Goal: Check status: Check status

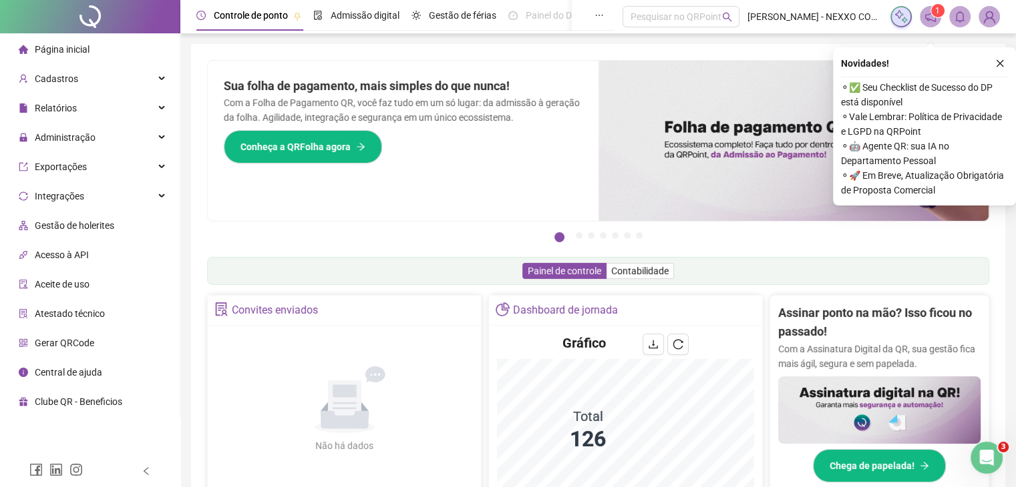
scroll to position [200, 0]
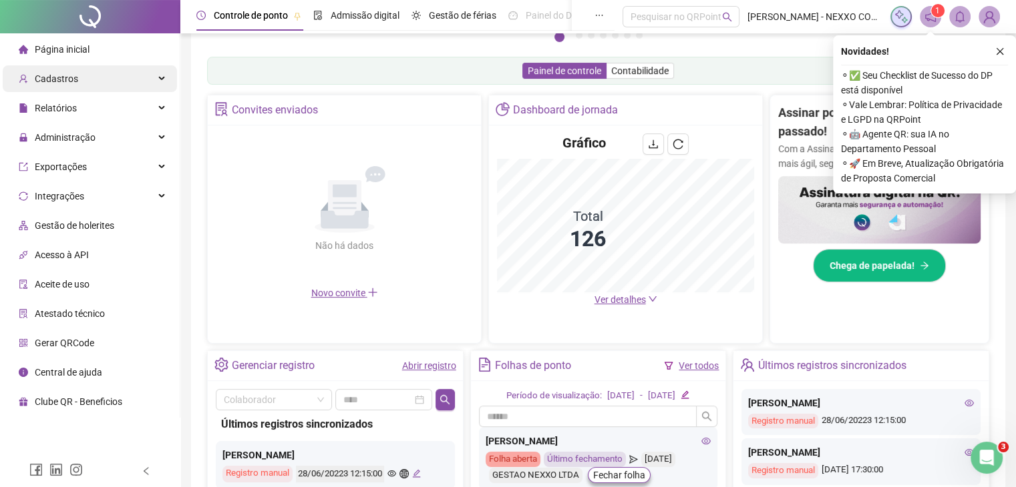
click at [110, 87] on div "Cadastros" at bounding box center [90, 78] width 174 height 27
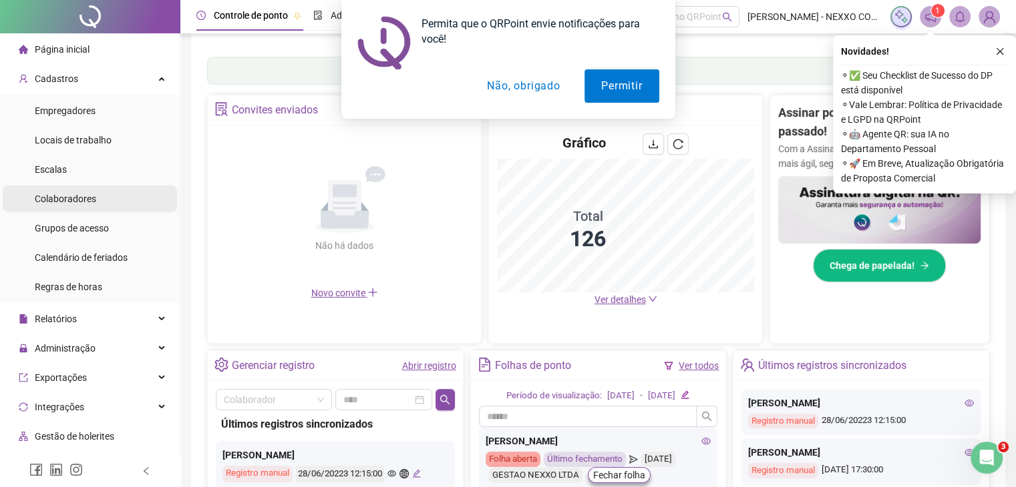
click at [91, 200] on span "Colaboradores" at bounding box center [65, 199] width 61 height 11
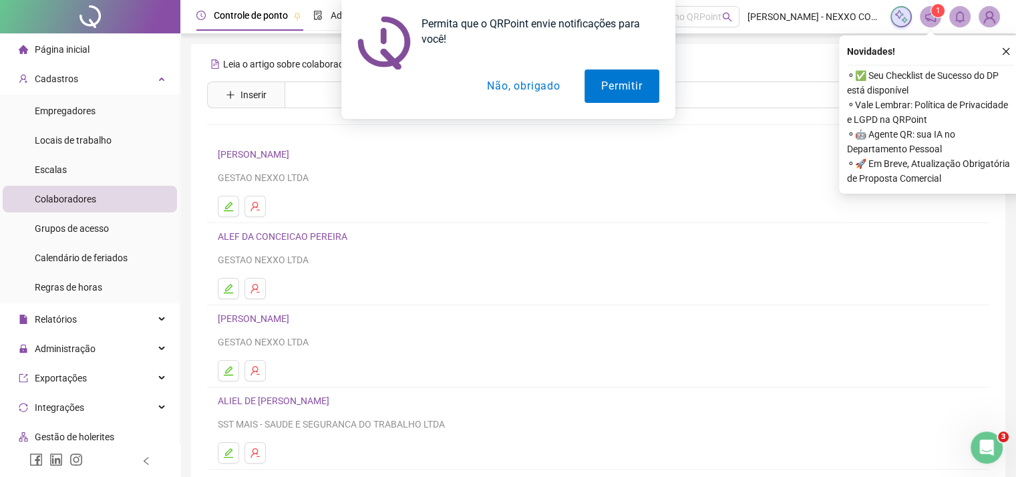
click at [518, 85] on button "Não, obrigado" at bounding box center [523, 85] width 106 height 33
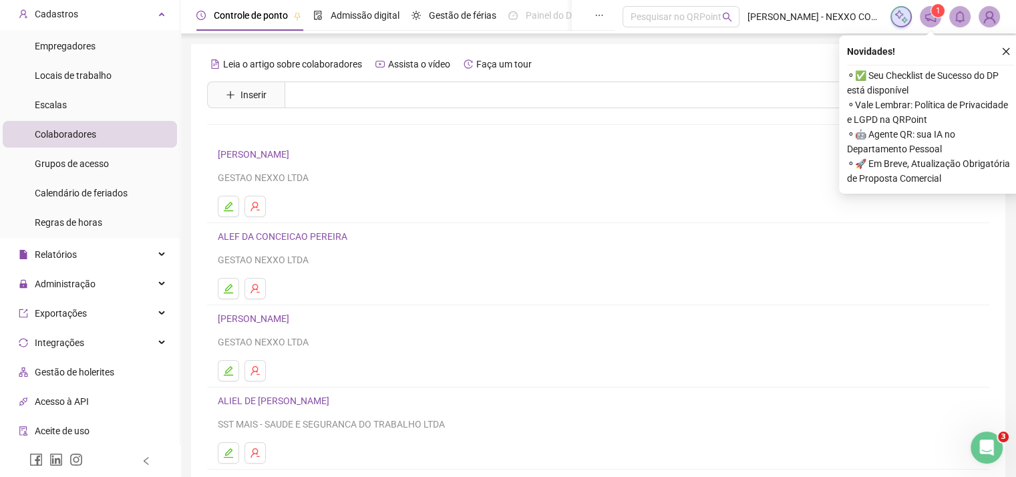
scroll to position [67, 0]
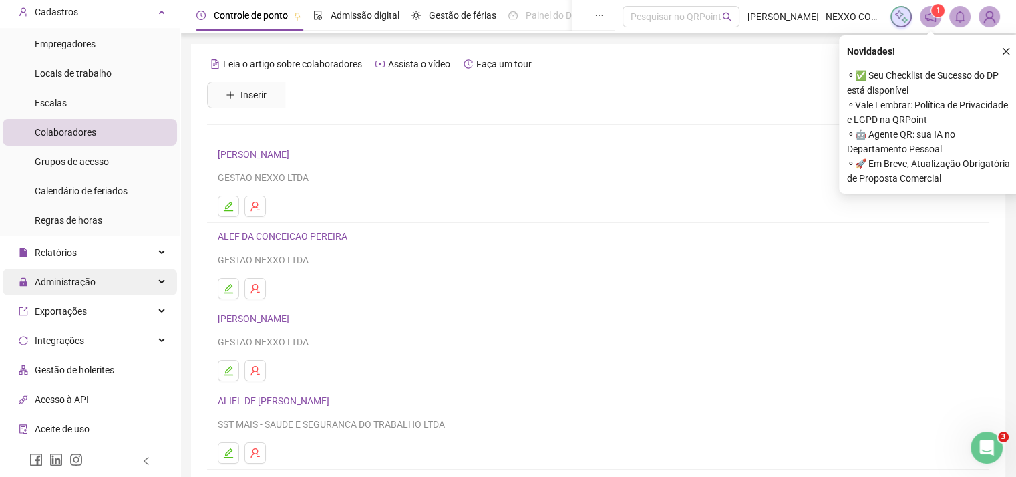
click at [94, 274] on div "Administração" at bounding box center [90, 281] width 174 height 27
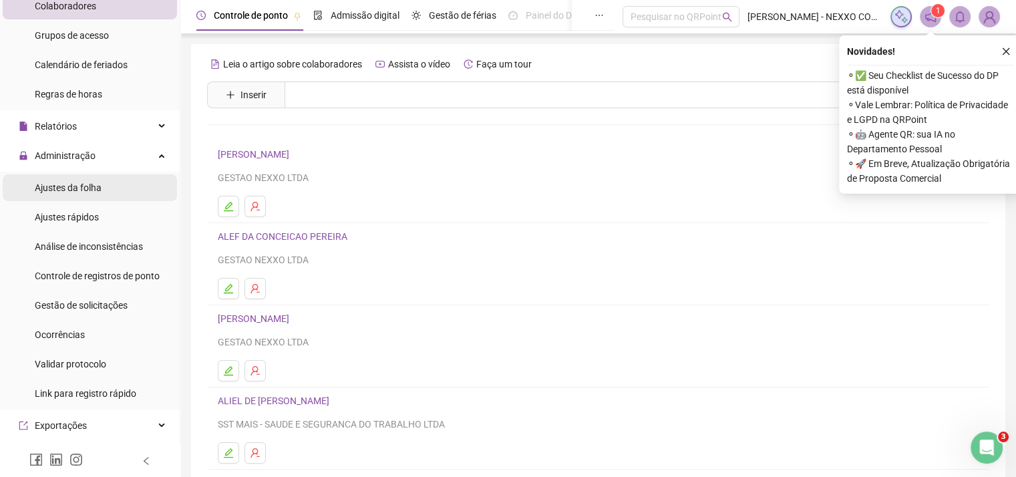
scroll to position [200, 0]
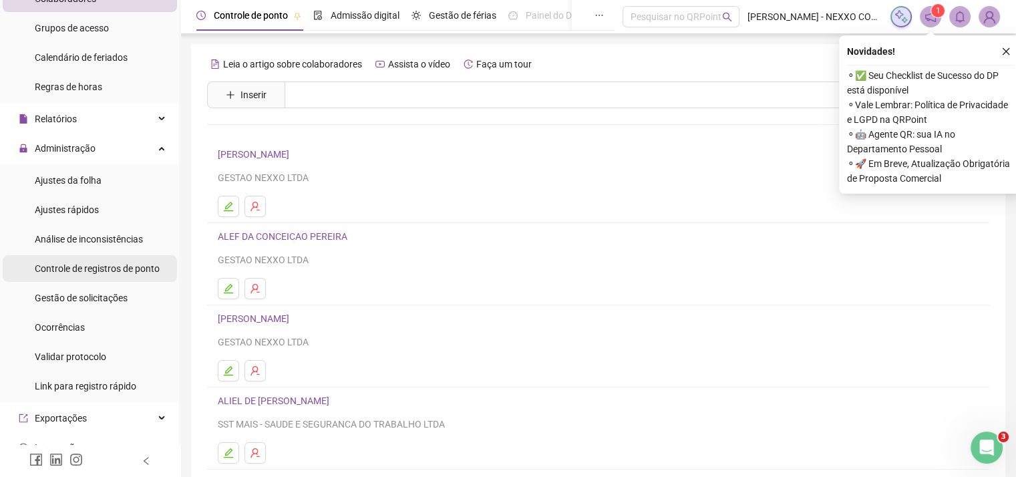
click at [124, 270] on span "Controle de registros de ponto" at bounding box center [97, 268] width 125 height 11
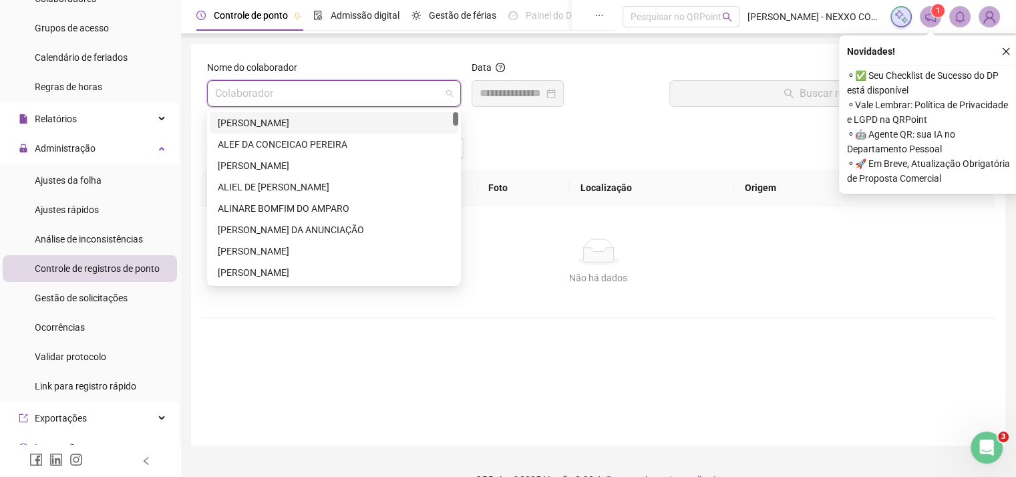
click at [264, 91] on input "search" at bounding box center [328, 93] width 226 height 25
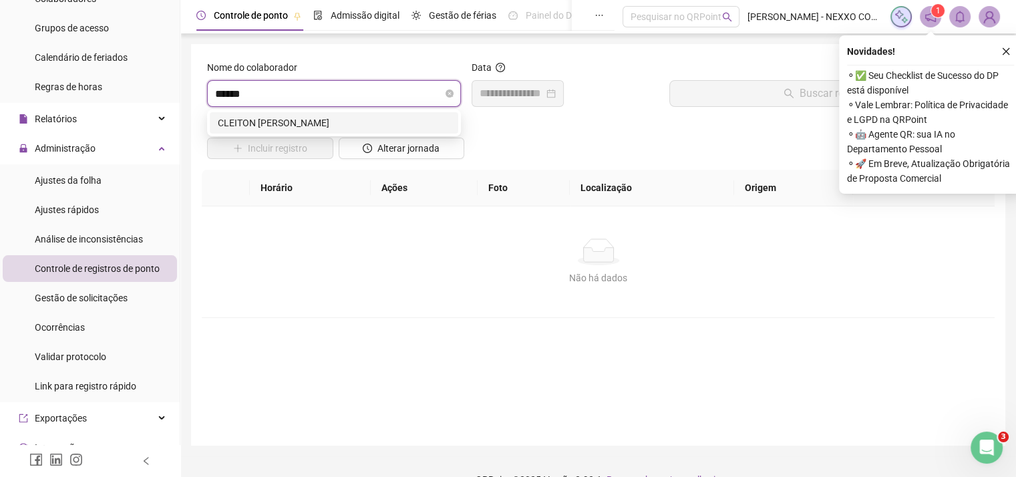
type input "*******"
click at [288, 120] on div "CLEITON [PERSON_NAME]" at bounding box center [334, 123] width 232 height 15
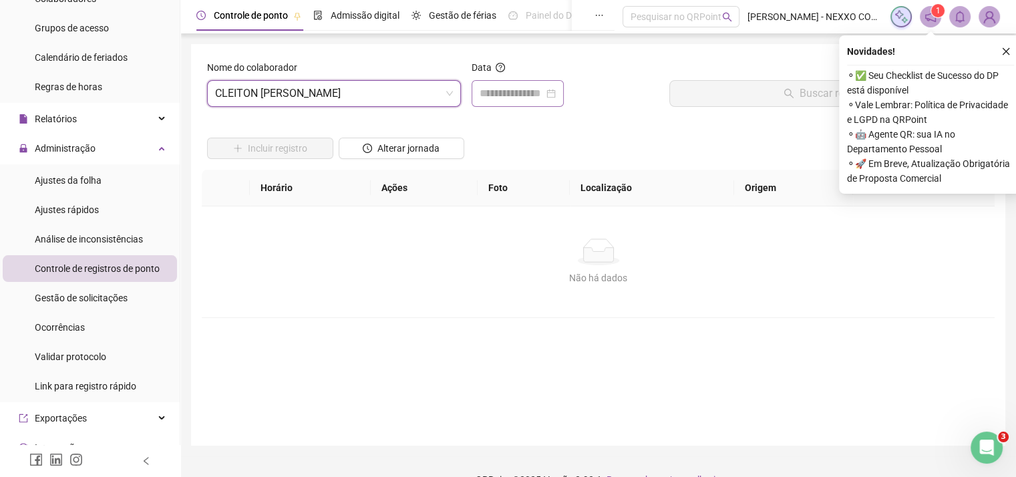
click at [556, 98] on div at bounding box center [517, 93] width 76 height 16
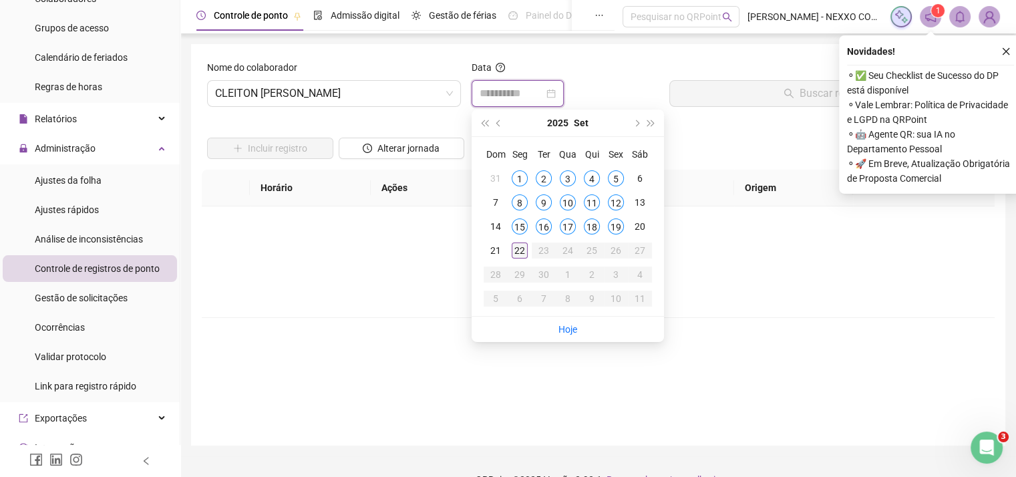
type input "**********"
click at [519, 249] on div "22" at bounding box center [519, 250] width 16 height 16
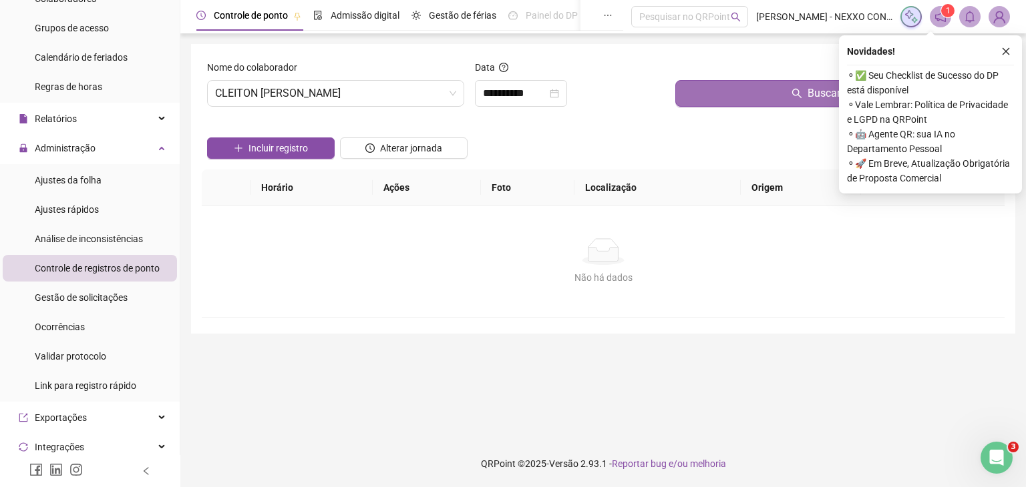
click at [817, 92] on span "Buscar registros" at bounding box center [845, 93] width 76 height 16
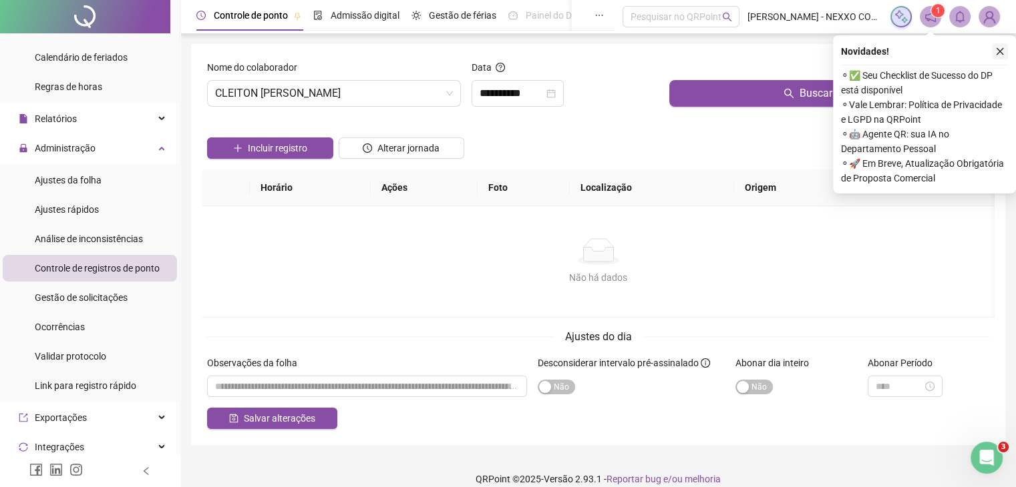
click at [998, 50] on icon "close" at bounding box center [999, 51] width 9 height 9
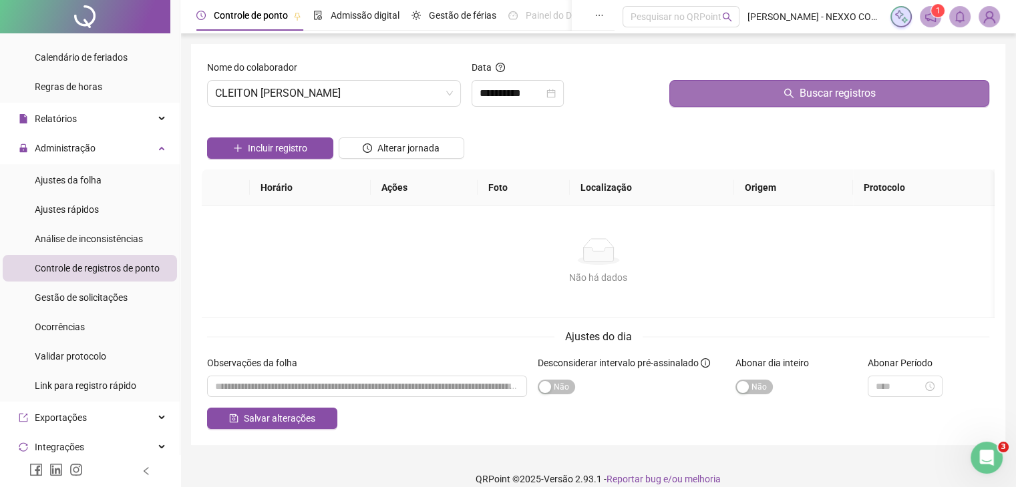
click at [777, 91] on button "Buscar registros" at bounding box center [829, 93] width 320 height 27
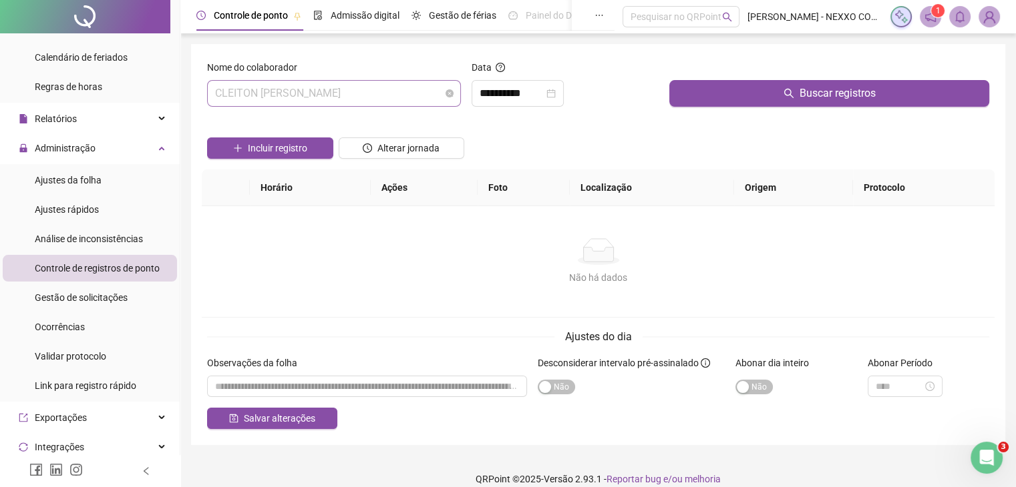
scroll to position [385, 0]
click at [326, 90] on span "CLEITON [PERSON_NAME]" at bounding box center [334, 93] width 238 height 25
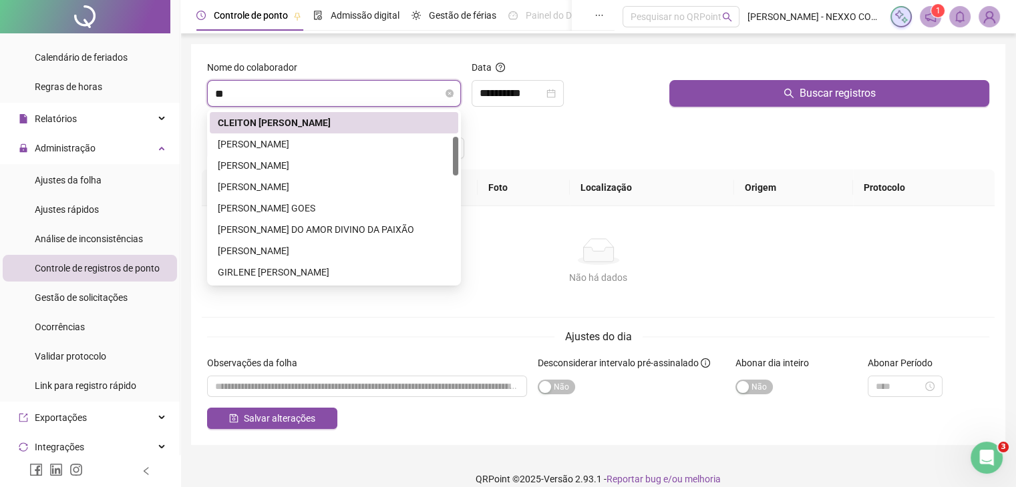
scroll to position [0, 0]
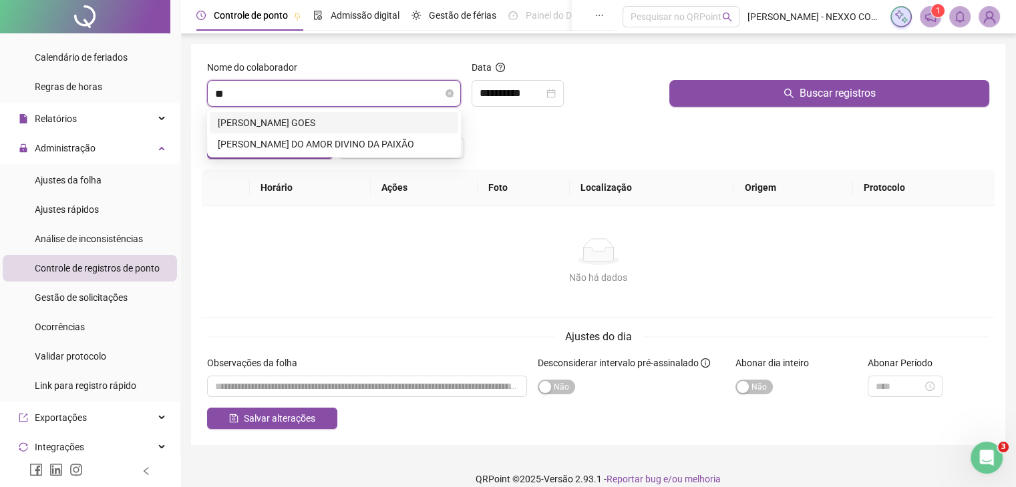
type input "*"
type input "*****"
click at [327, 117] on div "[PERSON_NAME]" at bounding box center [334, 123] width 232 height 15
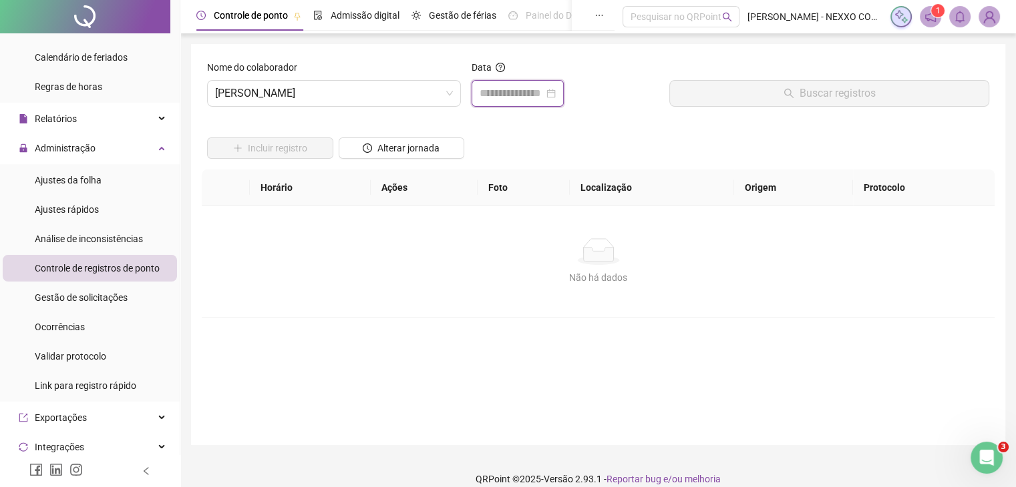
click at [526, 97] on input at bounding box center [511, 93] width 64 height 16
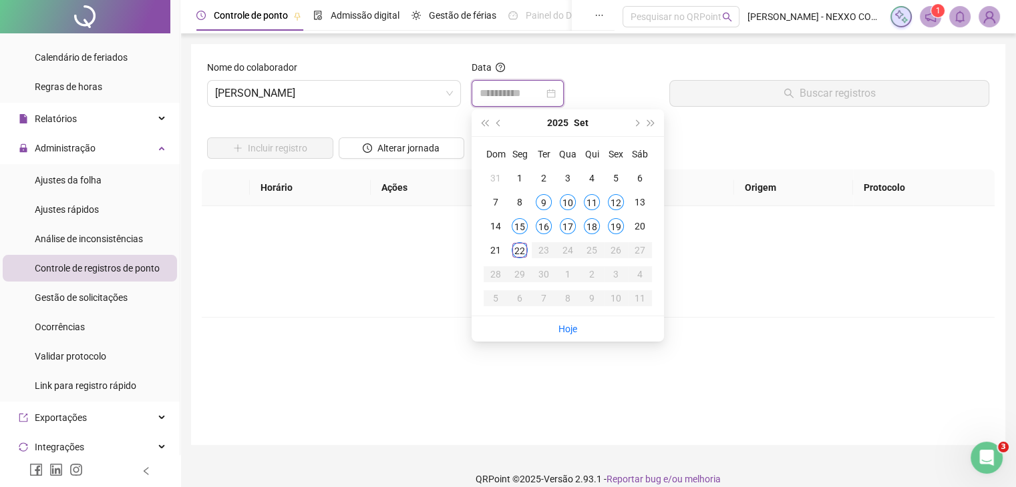
type input "**********"
click at [516, 252] on div "22" at bounding box center [519, 250] width 16 height 16
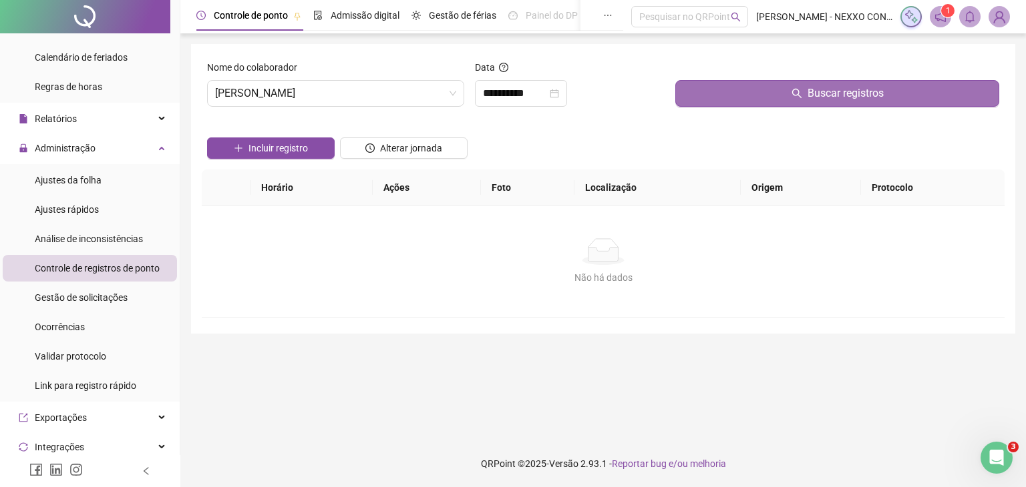
click at [770, 94] on button "Buscar registros" at bounding box center [837, 93] width 324 height 27
